Goal: Task Accomplishment & Management: Use online tool/utility

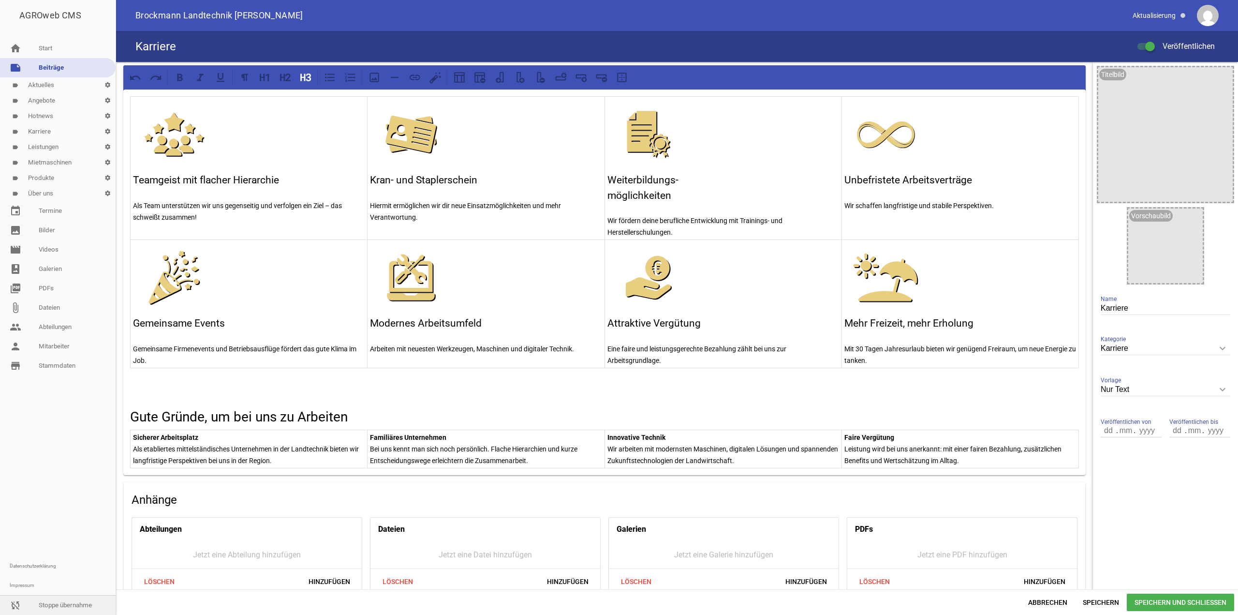
click at [60, 605] on link "sync_disabled Stoppe übernahme" at bounding box center [58, 604] width 116 height 19
click at [70, 375] on nav "home Start note Beiträge label Aktuelles settings label Angebote settings label…" at bounding box center [58, 323] width 116 height 584
click at [68, 366] on link "store_mall_directory Stammdaten" at bounding box center [58, 365] width 116 height 19
click at [63, 346] on link "person Mitarbeiter" at bounding box center [58, 346] width 116 height 19
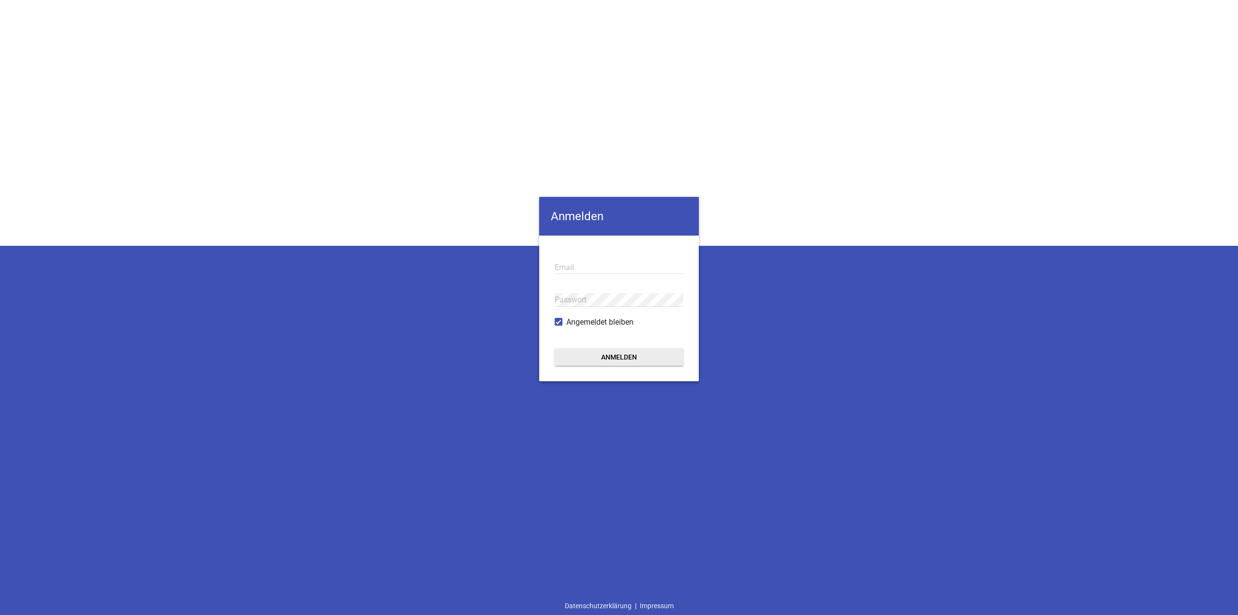
type input "[EMAIL_ADDRESS][DOMAIN_NAME]"
click at [616, 359] on button "Anmelden" at bounding box center [619, 356] width 129 height 17
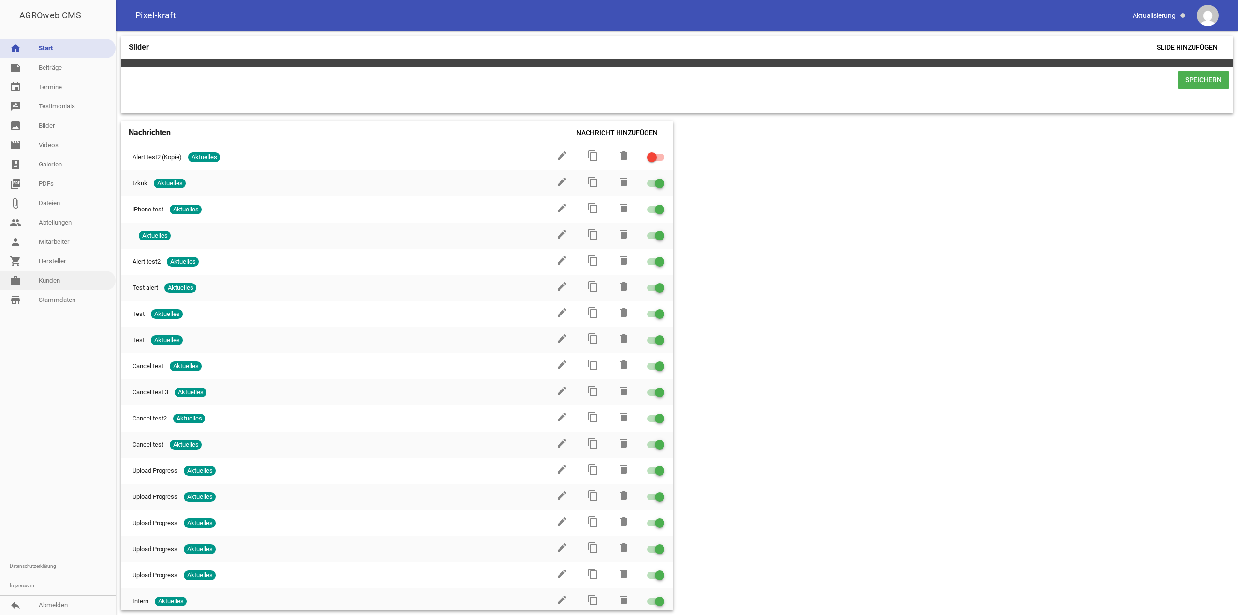
click at [44, 284] on link "work Kunden" at bounding box center [58, 280] width 116 height 19
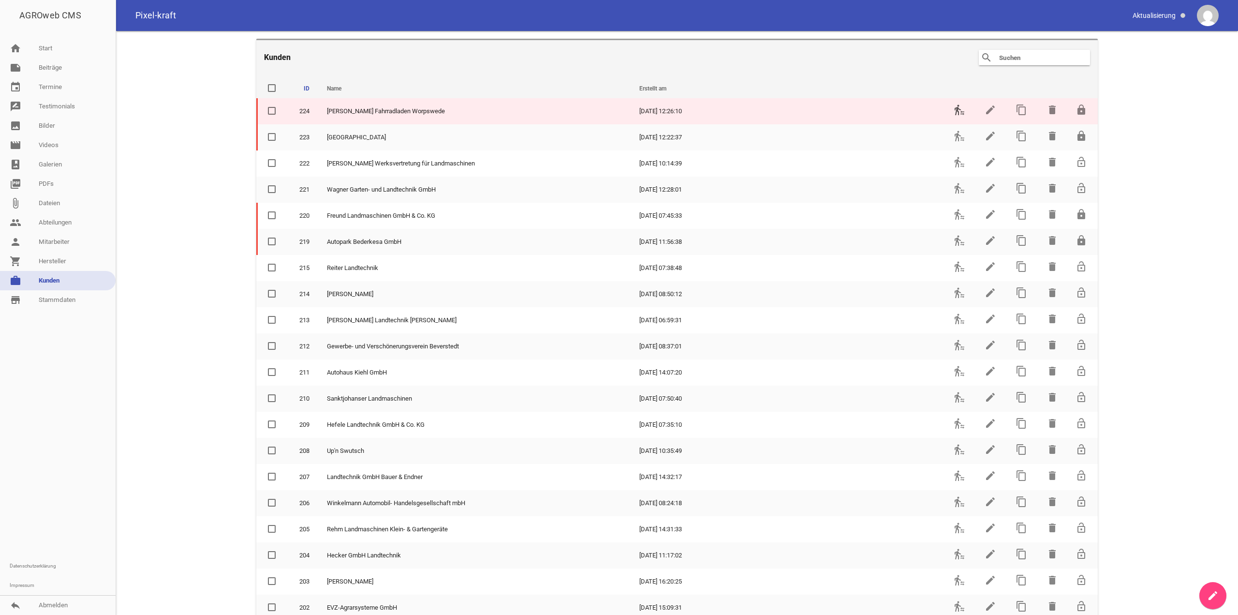
click at [954, 110] on icon "transfer_within_a_station" at bounding box center [960, 110] width 12 height 12
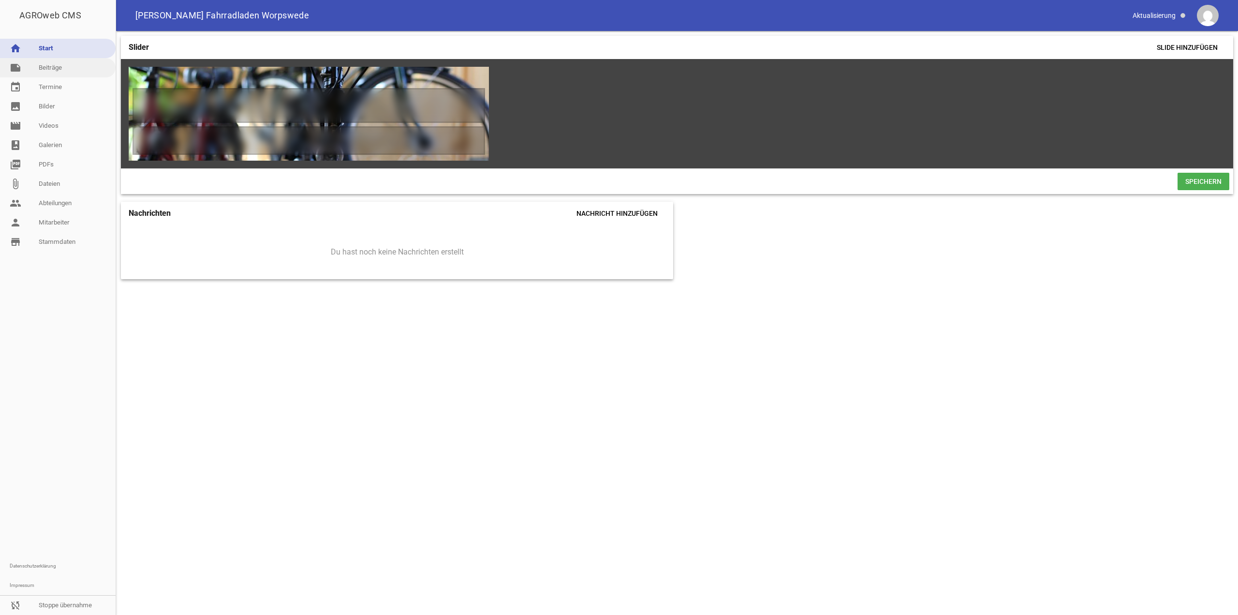
click at [35, 73] on link "note Beiträge" at bounding box center [58, 67] width 116 height 19
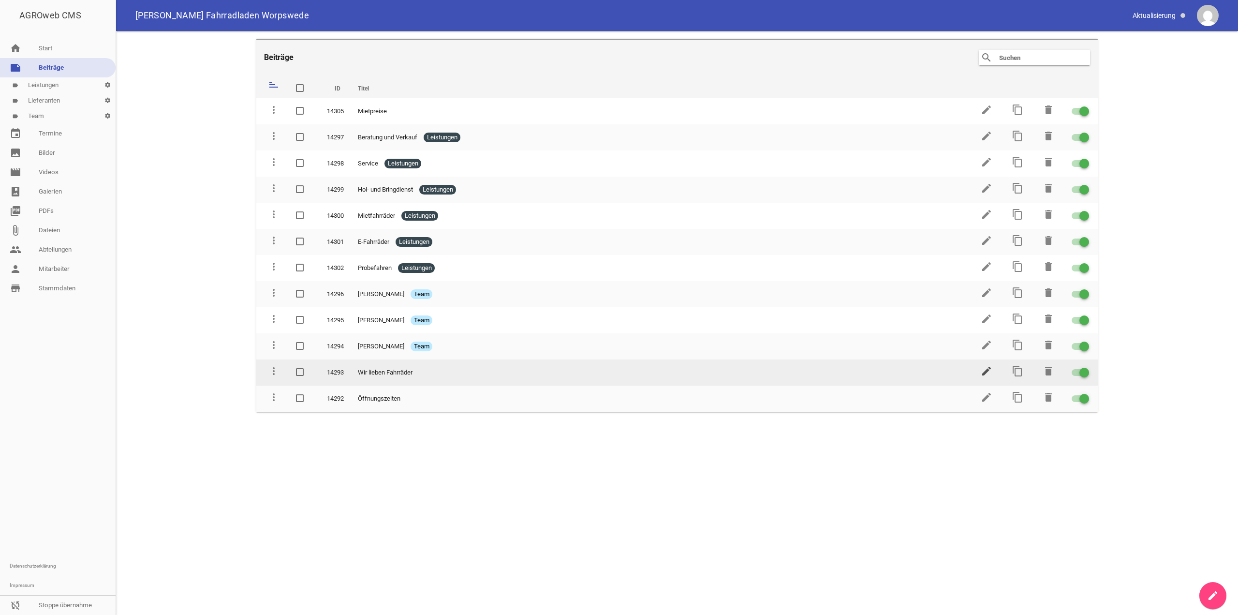
click at [988, 369] on icon "edit" at bounding box center [987, 371] width 12 height 12
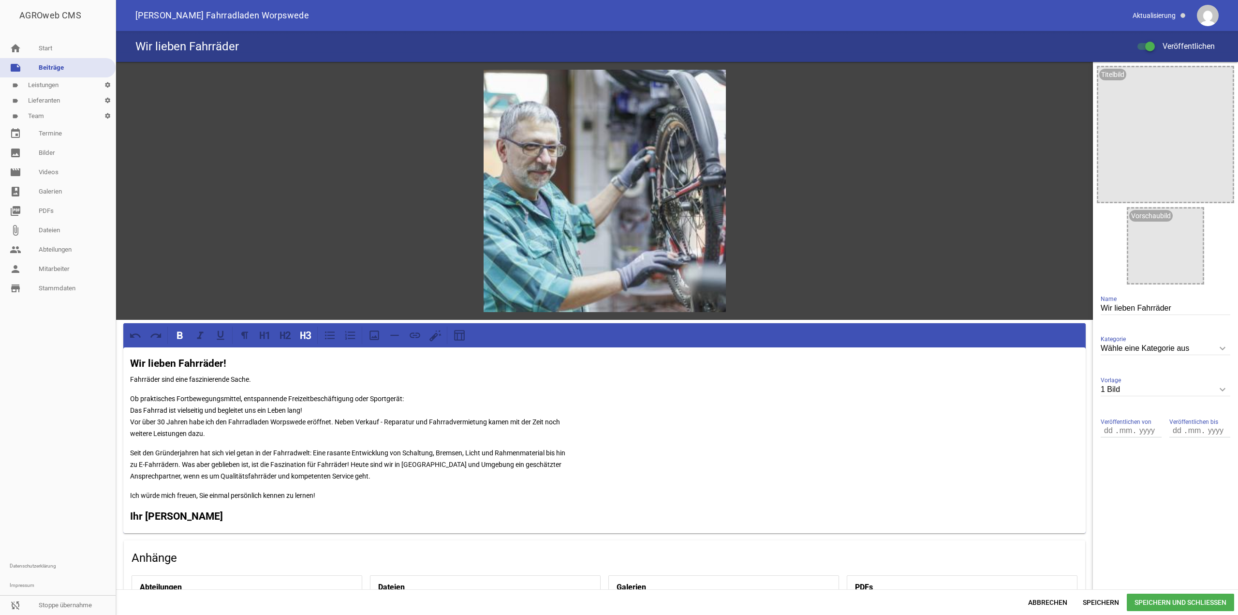
click at [194, 513] on strong "Ihr Eckhard Eyl" at bounding box center [176, 516] width 93 height 12
click at [151, 510] on strong "Ihr Eckhard Eyl" at bounding box center [176, 516] width 93 height 12
drag, startPoint x: 203, startPoint y: 516, endPoint x: 82, endPoint y: 501, distance: 121.4
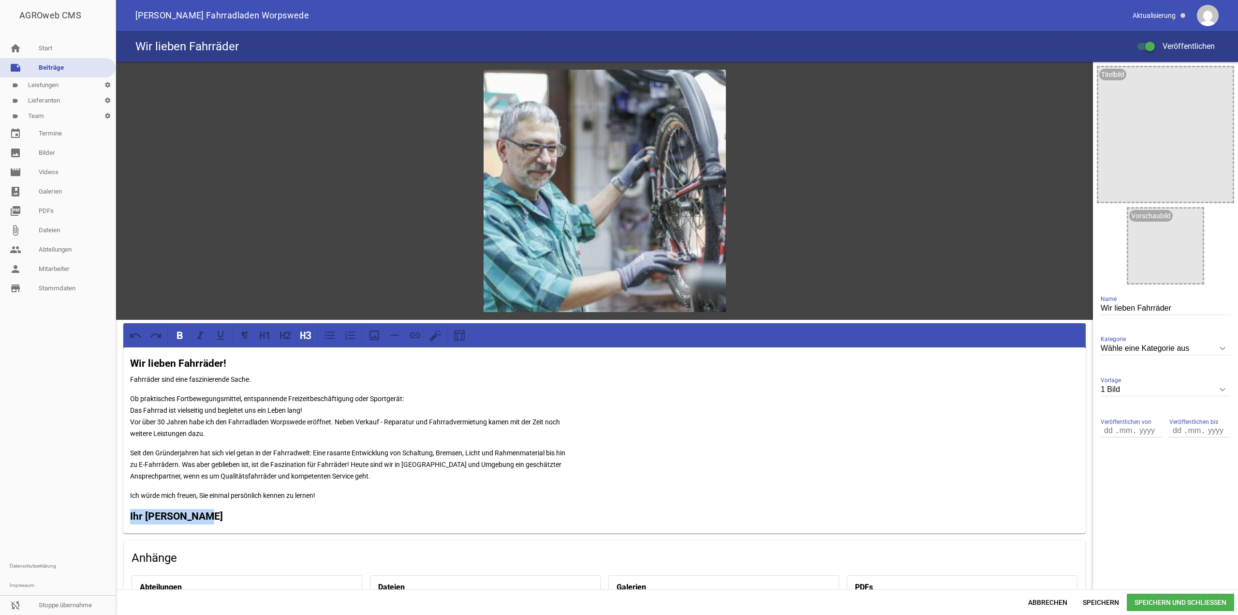
click at [82, 501] on div "AGROweb CMS home Start note Beiträge label Leistungen settings label Lieferante…" at bounding box center [619, 307] width 1238 height 615
click at [286, 338] on icon at bounding box center [287, 335] width 5 height 8
click at [1120, 609] on span "Speichern" at bounding box center [1101, 601] width 52 height 17
click at [1136, 606] on span "Speichern und Schließen" at bounding box center [1180, 601] width 107 height 17
